Goal: Information Seeking & Learning: Find specific fact

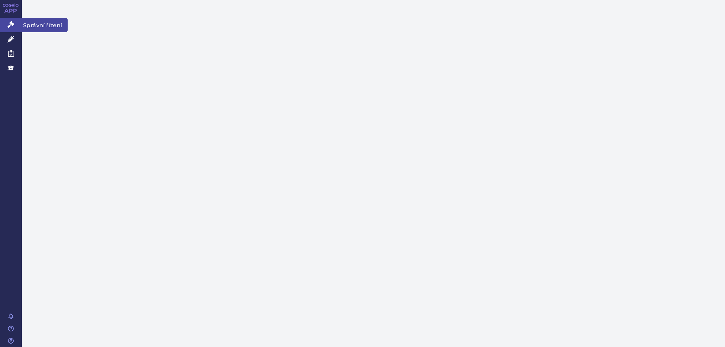
click at [14, 25] on icon at bounding box center [10, 24] width 7 height 7
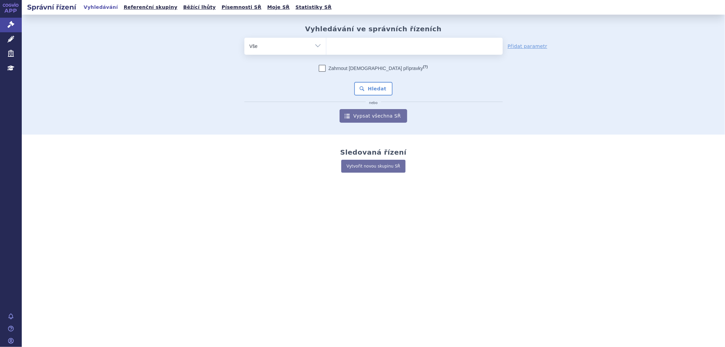
click at [349, 39] on ul at bounding box center [414, 45] width 176 height 14
click at [326, 39] on select at bounding box center [326, 45] width 0 height 17
paste input "SUKLS36366/2025"
type input "SUKLS36366/2025"
select select "SUKLS36366/2025"
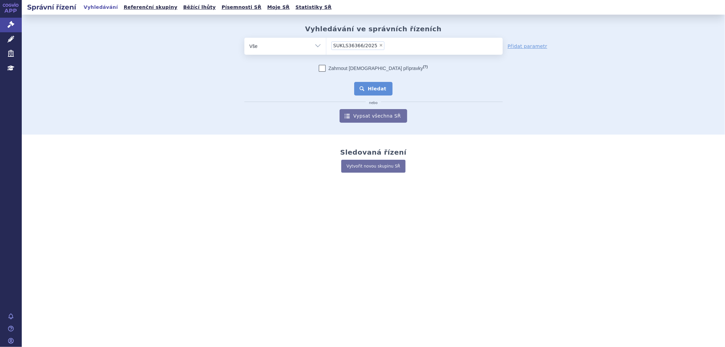
click at [375, 88] on button "Hledat" at bounding box center [373, 89] width 38 height 14
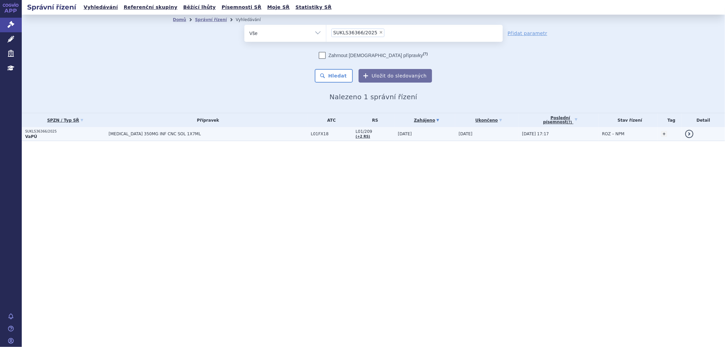
click at [266, 135] on span "RYBREVANT 350MG INF CNC SOL 1X7ML" at bounding box center [194, 134] width 170 height 5
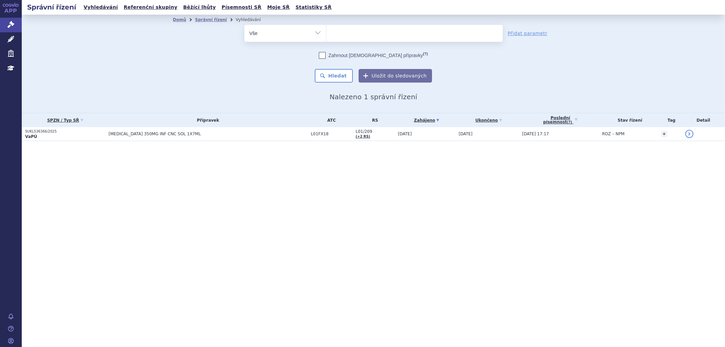
select select
click at [337, 33] on ul at bounding box center [414, 32] width 176 height 14
click at [326, 33] on select "SUKLS36366/2025" at bounding box center [326, 32] width 0 height 17
paste input "SUKLS318214/2024"
type input "SUKLS318214/2024"
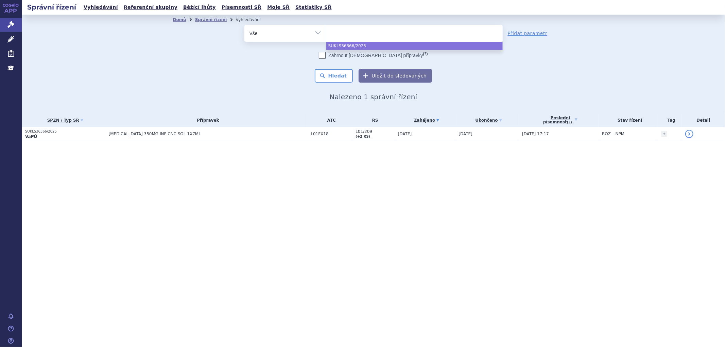
select select "SUKLS318214/2024"
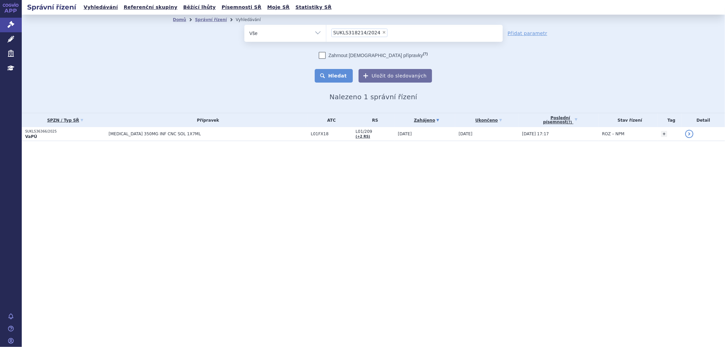
click at [343, 73] on button "Hledat" at bounding box center [334, 76] width 38 height 14
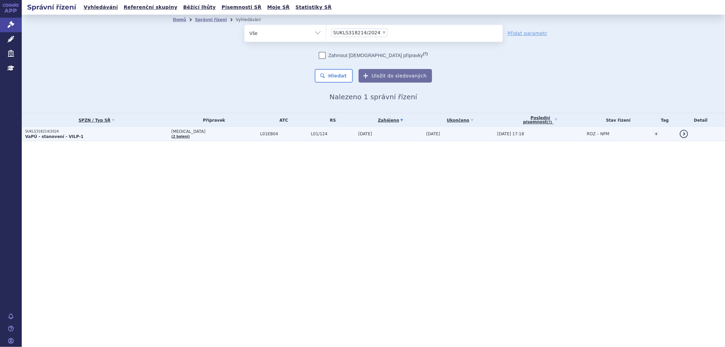
click at [311, 136] on span "L01/124" at bounding box center [333, 134] width 44 height 5
